Goal: Find specific page/section: Find specific page/section

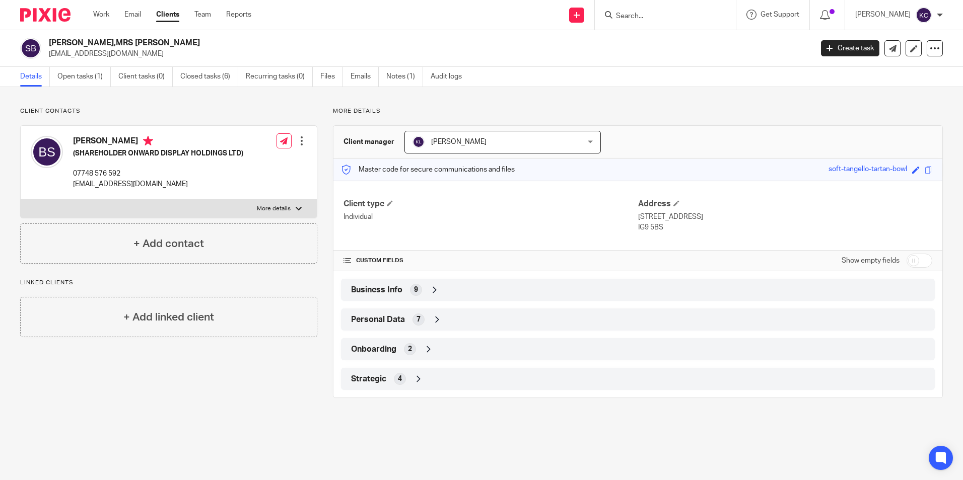
click at [649, 14] on input "Search" at bounding box center [660, 16] width 91 height 9
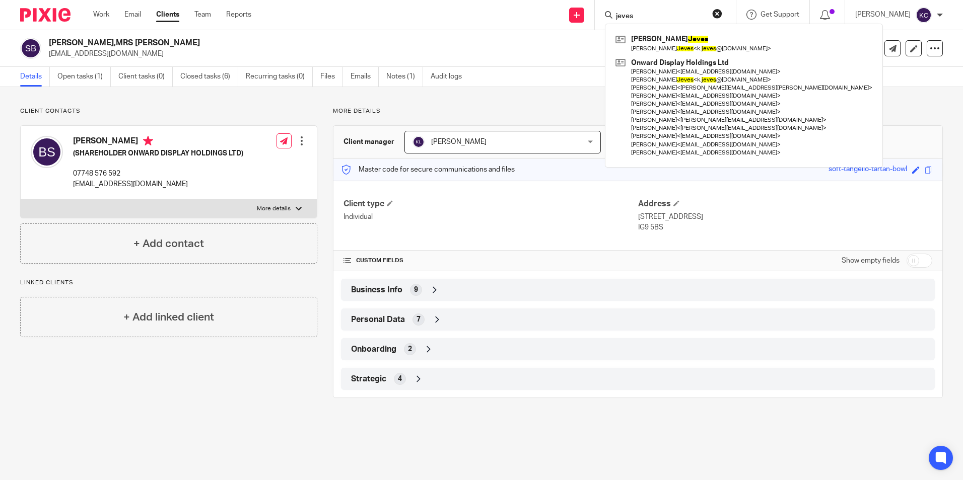
type input "jeves"
click button "submit" at bounding box center [0, 0] width 0 height 0
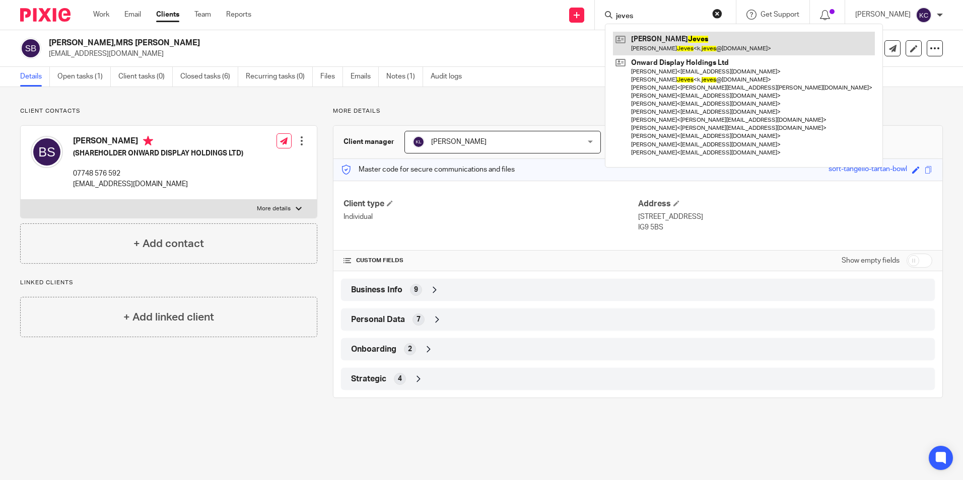
click at [665, 46] on link at bounding box center [744, 43] width 262 height 23
